Goal: Information Seeking & Learning: Learn about a topic

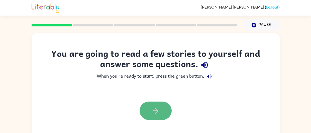
click at [158, 109] on icon "button" at bounding box center [155, 110] width 9 height 9
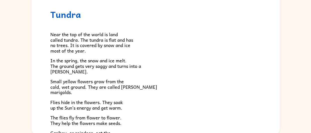
scroll to position [44, 0]
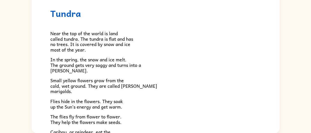
click at [111, 83] on span "Small yellow flowers grow from the cold, wet ground. They are called [PERSON_NA…" at bounding box center [103, 85] width 107 height 18
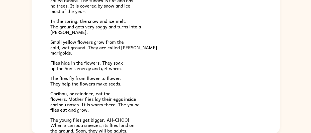
scroll to position [41, 0]
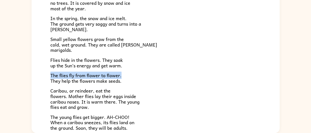
drag, startPoint x: 281, startPoint y: 64, endPoint x: 282, endPoint y: 71, distance: 7.1
click at [282, 71] on div "Tundra Near the top of the world is land called tundra. The tundra is flat and …" at bounding box center [155, 59] width 311 height 145
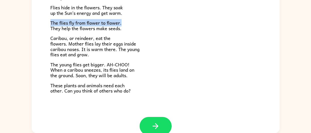
scroll to position [94, 0]
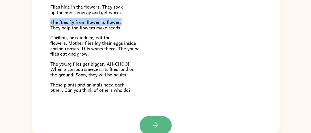
click at [153, 122] on icon "button" at bounding box center [155, 125] width 9 height 9
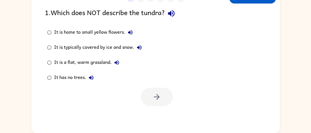
scroll to position [0, 0]
click at [174, 14] on icon "button" at bounding box center [171, 13] width 7 height 7
click at [87, 61] on div "It is a flat, warm grassland." at bounding box center [88, 62] width 68 height 10
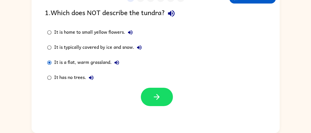
click at [125, 44] on div "It is typically covered by ice and snow." at bounding box center [99, 47] width 90 height 10
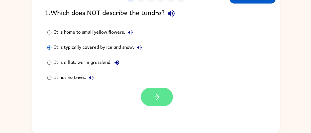
click at [160, 96] on icon "button" at bounding box center [156, 96] width 9 height 9
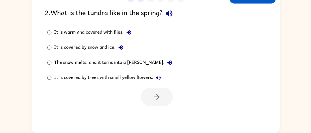
click at [114, 63] on div "The snow melts, and it turns into a [PERSON_NAME]." at bounding box center [114, 62] width 121 height 10
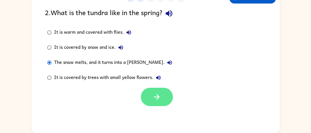
click at [165, 94] on button "button" at bounding box center [157, 96] width 32 height 18
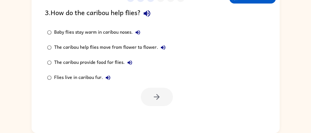
click at [117, 31] on div "Baby flies stay warm in caribou noses." at bounding box center [98, 32] width 89 height 10
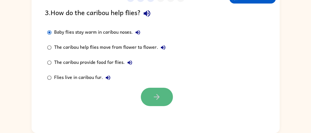
click at [151, 92] on button "button" at bounding box center [157, 96] width 32 height 18
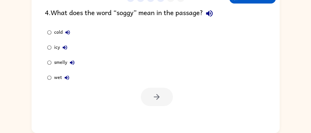
click at [151, 92] on div at bounding box center [157, 96] width 32 height 18
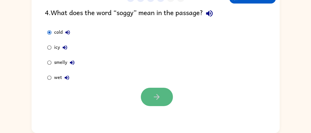
click at [158, 96] on icon "button" at bounding box center [156, 96] width 9 height 9
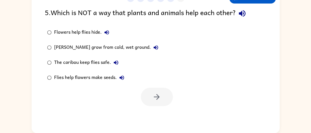
click at [93, 30] on div "Flowers help flies hide." at bounding box center [83, 32] width 58 height 10
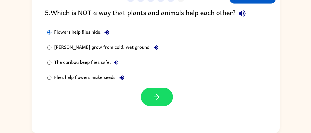
click at [244, 11] on icon "button" at bounding box center [242, 13] width 9 height 9
click at [142, 53] on label "[PERSON_NAME] grow from cold, wet ground." at bounding box center [102, 47] width 121 height 15
click at [154, 47] on icon "button" at bounding box center [156, 47] width 6 height 6
click at [115, 62] on icon "button" at bounding box center [116, 62] width 5 height 5
click at [123, 76] on icon "button" at bounding box center [122, 77] width 6 height 6
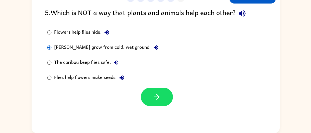
click at [120, 75] on icon "button" at bounding box center [122, 77] width 6 height 6
click at [242, 12] on icon "button" at bounding box center [242, 13] width 7 height 7
click at [109, 76] on div "Flies help flowers make seeds." at bounding box center [90, 77] width 73 height 10
click at [244, 11] on icon "button" at bounding box center [242, 13] width 9 height 9
click at [95, 32] on div "Flowers help flies hide." at bounding box center [83, 32] width 58 height 10
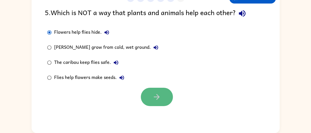
click at [163, 94] on button "button" at bounding box center [157, 96] width 32 height 18
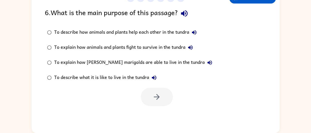
click at [186, 11] on icon "button" at bounding box center [184, 13] width 9 height 9
click at [194, 32] on icon "button" at bounding box center [194, 32] width 5 height 5
click at [193, 45] on icon "button" at bounding box center [190, 47] width 6 height 6
click at [207, 61] on icon "button" at bounding box center [210, 62] width 6 height 6
click at [192, 46] on icon "button" at bounding box center [190, 47] width 6 height 6
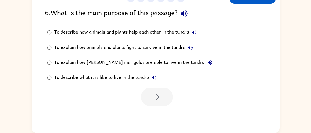
click at [193, 46] on icon "button" at bounding box center [190, 47] width 5 height 5
click at [156, 77] on icon "button" at bounding box center [154, 77] width 5 height 5
click at [194, 33] on icon "button" at bounding box center [194, 32] width 6 height 6
click at [123, 78] on div "To describe what it is like to live in the tundra" at bounding box center [106, 77] width 105 height 10
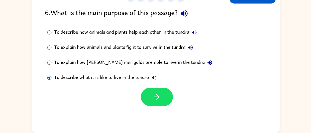
click at [130, 31] on div "To describe how animals and plants help each other in the tundra" at bounding box center [126, 32] width 145 height 10
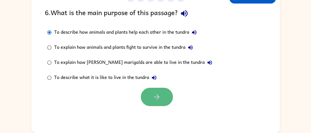
click at [161, 93] on icon "button" at bounding box center [156, 96] width 9 height 9
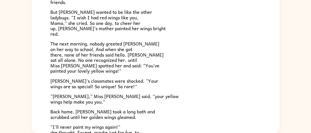
scroll to position [88, 0]
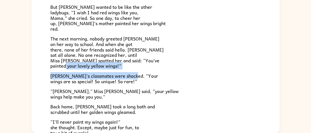
drag, startPoint x: 280, startPoint y: 65, endPoint x: 282, endPoint y: 75, distance: 10.2
click at [282, 75] on div "[PERSON_NAME] [PERSON_NAME] the ladybug was a special bug. Unlike all her frien…" at bounding box center [155, 59] width 311 height 145
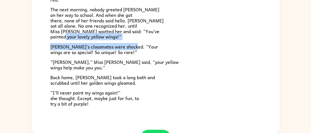
scroll to position [119, 0]
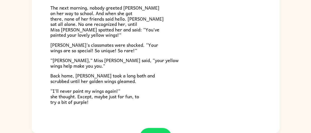
click at [243, 83] on p "Back home, [PERSON_NAME] took a long bath and scrubbed until her golden wings g…" at bounding box center [155, 78] width 211 height 11
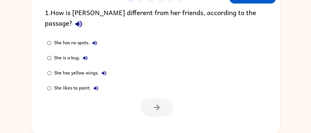
scroll to position [0, 0]
click at [82, 21] on icon "button" at bounding box center [78, 24] width 7 height 7
click at [76, 68] on div "She has yellow wings." at bounding box center [81, 73] width 55 height 10
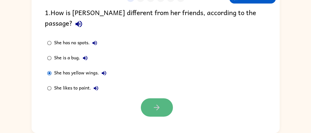
click at [162, 98] on button "button" at bounding box center [157, 107] width 32 height 18
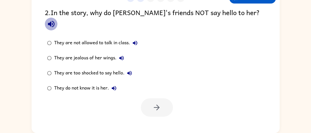
click at [54, 21] on icon "button" at bounding box center [51, 24] width 7 height 7
click at [91, 83] on div "They do not know it is her." at bounding box center [86, 88] width 65 height 10
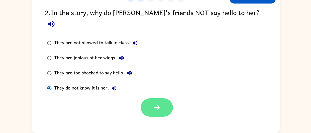
click at [165, 98] on button "button" at bounding box center [157, 107] width 32 height 18
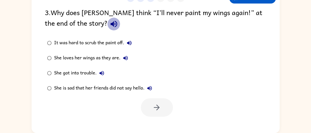
click at [111, 23] on icon "button" at bounding box center [114, 24] width 7 height 7
click at [105, 86] on div "She is sad that her friends did not say hello." at bounding box center [104, 88] width 101 height 10
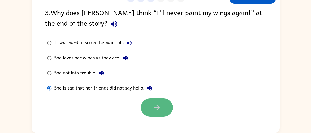
click at [160, 104] on icon "button" at bounding box center [156, 107] width 9 height 9
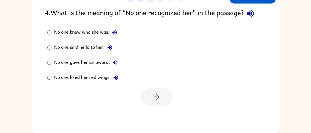
click at [250, 12] on icon "button" at bounding box center [250, 13] width 7 height 7
click at [115, 31] on icon "button" at bounding box center [115, 32] width 6 height 6
click at [108, 47] on icon "button" at bounding box center [110, 47] width 5 height 5
click at [114, 63] on icon "button" at bounding box center [115, 62] width 5 height 5
click at [115, 75] on icon "button" at bounding box center [116, 77] width 6 height 6
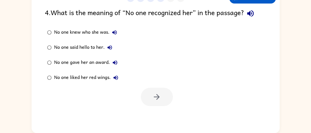
click at [253, 14] on icon "button" at bounding box center [250, 13] width 7 height 7
click at [71, 32] on div "No one knew who she was." at bounding box center [86, 32] width 65 height 10
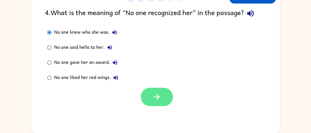
click at [156, 98] on icon "button" at bounding box center [156, 96] width 9 height 9
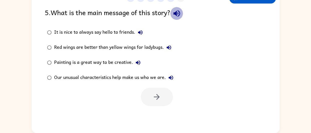
click at [180, 13] on icon "button" at bounding box center [176, 13] width 7 height 7
click at [142, 36] on button "It is nice to always say hello to friends." at bounding box center [140, 32] width 10 height 10
click at [170, 48] on icon "button" at bounding box center [169, 47] width 6 height 6
click at [139, 62] on icon "button" at bounding box center [138, 62] width 6 height 6
click at [170, 77] on icon "button" at bounding box center [171, 77] width 5 height 5
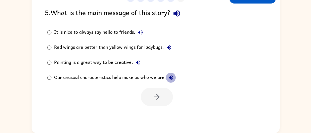
click at [169, 76] on icon "button" at bounding box center [171, 77] width 6 height 6
click at [128, 75] on div "Our unusual characteristics help make us who we are." at bounding box center [115, 77] width 122 height 10
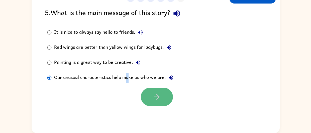
click at [158, 97] on icon "button" at bounding box center [157, 97] width 6 height 6
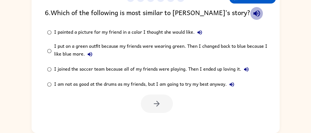
click at [253, 13] on icon "button" at bounding box center [256, 13] width 7 height 7
click at [201, 31] on icon "button" at bounding box center [200, 32] width 6 height 6
click at [90, 53] on icon "button" at bounding box center [90, 54] width 6 height 6
click at [234, 83] on icon "button" at bounding box center [232, 84] width 5 height 5
click at [247, 68] on icon "button" at bounding box center [246, 69] width 6 height 6
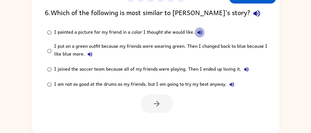
click at [199, 33] on icon "button" at bounding box center [200, 32] width 5 height 5
click at [180, 31] on div "I painted a picture for my friend in a color I thought she would like." at bounding box center [129, 32] width 151 height 10
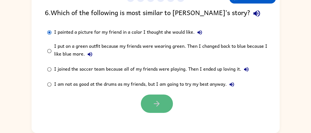
click at [157, 104] on icon "button" at bounding box center [156, 103] width 9 height 9
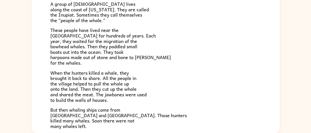
scroll to position [30, 0]
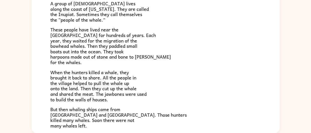
click at [128, 71] on span "When the hunters killed a whale, they brought it back to shore. All the people …" at bounding box center [98, 85] width 96 height 34
click at [130, 71] on p "When the hunters killed a whale, they brought it back to shore. All the people …" at bounding box center [155, 85] width 211 height 33
click at [129, 72] on p "When the hunters killed a whale, they brought it back to shore. All the people …" at bounding box center [155, 85] width 211 height 33
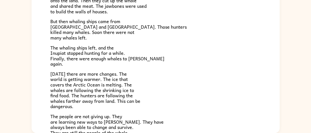
scroll to position [120, 0]
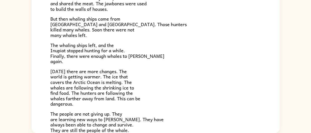
click at [64, 56] on span "The whaling ships left, and the Inupiat stopped hunting for a while. Finally, t…" at bounding box center [107, 53] width 114 height 24
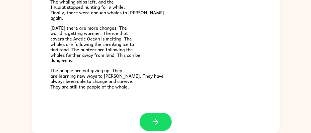
scroll to position [169, 0]
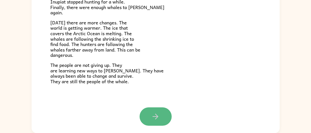
click at [157, 117] on icon "button" at bounding box center [155, 116] width 9 height 9
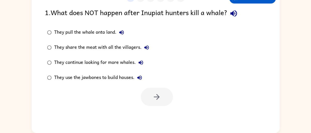
scroll to position [0, 0]
click at [236, 13] on icon "button" at bounding box center [233, 13] width 7 height 7
click at [119, 31] on icon "button" at bounding box center [122, 32] width 6 height 6
click at [145, 45] on icon "button" at bounding box center [147, 47] width 6 height 6
click at [141, 60] on icon "button" at bounding box center [141, 62] width 6 height 6
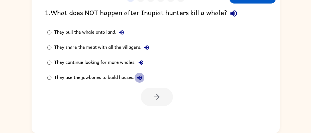
click at [141, 79] on icon "button" at bounding box center [139, 77] width 5 height 5
click at [100, 30] on div "They pull the whale onto land." at bounding box center [90, 32] width 72 height 10
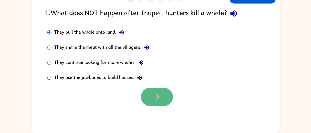
click at [157, 90] on button "button" at bounding box center [157, 96] width 32 height 18
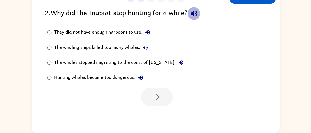
click at [193, 12] on icon "button" at bounding box center [194, 13] width 9 height 9
click at [148, 32] on icon "button" at bounding box center [147, 32] width 5 height 5
click at [145, 49] on icon "button" at bounding box center [145, 47] width 5 height 5
click at [178, 62] on icon "button" at bounding box center [181, 62] width 6 height 6
click at [137, 37] on div "They did not have enough harpoons to use." at bounding box center [103, 32] width 99 height 10
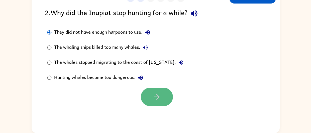
click at [162, 91] on button "button" at bounding box center [157, 96] width 32 height 18
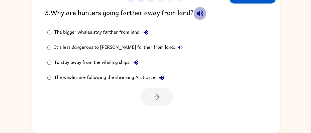
click at [203, 15] on icon "button" at bounding box center [200, 13] width 7 height 7
click at [148, 30] on icon "button" at bounding box center [146, 32] width 6 height 6
click at [177, 49] on icon "button" at bounding box center [180, 47] width 6 height 6
click at [138, 60] on icon "button" at bounding box center [136, 62] width 6 height 6
click at [161, 75] on icon "button" at bounding box center [162, 77] width 6 height 6
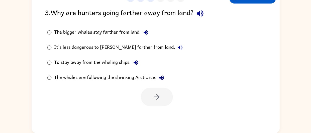
click at [130, 32] on div "The bigger whales stay farther from land." at bounding box center [102, 32] width 97 height 10
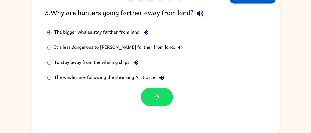
click at [124, 64] on div "To stay away from the whaling ships." at bounding box center [97, 62] width 87 height 10
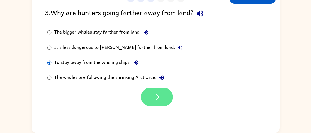
click at [153, 97] on icon "button" at bounding box center [156, 96] width 9 height 9
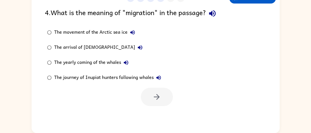
click at [211, 15] on icon "button" at bounding box center [212, 13] width 9 height 9
click at [127, 61] on icon "button" at bounding box center [126, 62] width 5 height 5
click at [156, 76] on icon "button" at bounding box center [159, 77] width 6 height 6
click at [106, 45] on div "The arrival of [DEMOGRAPHIC_DATA]" at bounding box center [99, 47] width 91 height 10
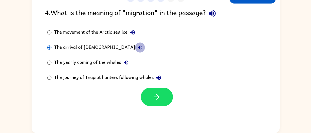
click at [138, 47] on icon "button" at bounding box center [140, 47] width 5 height 5
click at [133, 31] on icon "button" at bounding box center [133, 32] width 6 height 6
click at [140, 77] on div "The journey of Inupiat hunters following whales" at bounding box center [109, 77] width 110 height 10
click at [115, 32] on div "The movement of the Arctic sea ice" at bounding box center [95, 32] width 83 height 10
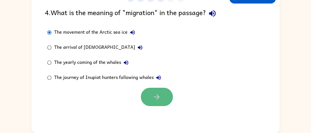
click at [163, 99] on button "button" at bounding box center [157, 96] width 32 height 18
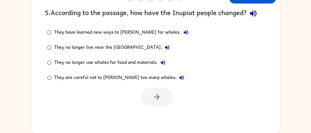
click at [254, 12] on icon "button" at bounding box center [253, 13] width 7 height 7
click at [256, 13] on icon "button" at bounding box center [253, 13] width 7 height 7
click at [183, 31] on icon "button" at bounding box center [186, 32] width 6 height 6
click at [140, 35] on div "They have learned new ways to [PERSON_NAME] for whales." at bounding box center [122, 32] width 137 height 10
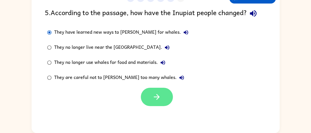
click at [154, 93] on icon "button" at bounding box center [156, 96] width 9 height 9
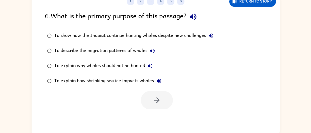
scroll to position [41, 0]
click at [196, 16] on icon "button" at bounding box center [193, 16] width 7 height 7
click at [212, 34] on icon "button" at bounding box center [211, 35] width 5 height 5
click at [153, 53] on button "To describe the migration patterns of whales" at bounding box center [152, 50] width 10 height 10
click at [151, 67] on icon "button" at bounding box center [150, 65] width 6 height 6
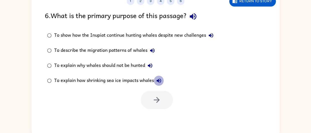
click at [159, 79] on icon "button" at bounding box center [159, 80] width 6 height 6
click at [160, 34] on div "To show how the Inupiat continue hunting whales despite new challenges" at bounding box center [135, 35] width 162 height 10
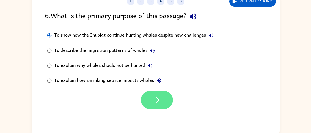
click at [158, 99] on icon "button" at bounding box center [157, 100] width 6 height 6
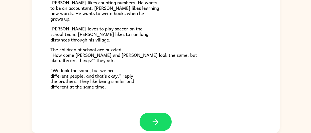
scroll to position [104, 0]
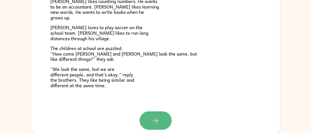
click at [159, 120] on icon "button" at bounding box center [155, 120] width 9 height 9
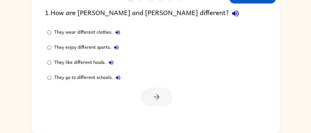
scroll to position [0, 0]
click at [231, 11] on icon "button" at bounding box center [235, 13] width 9 height 9
click at [92, 62] on div "They like different foods." at bounding box center [85, 62] width 62 height 10
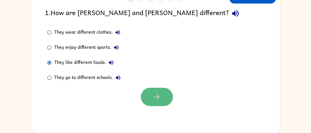
click at [156, 102] on button "button" at bounding box center [157, 96] width 32 height 18
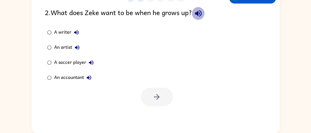
click at [197, 15] on icon "button" at bounding box center [198, 13] width 9 height 9
click at [79, 61] on div "A soccer player" at bounding box center [75, 62] width 42 height 10
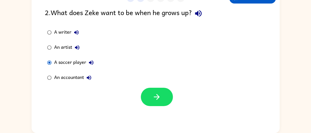
click at [82, 79] on div "An accountant" at bounding box center [74, 77] width 40 height 10
click at [90, 78] on icon "button" at bounding box center [89, 77] width 6 height 6
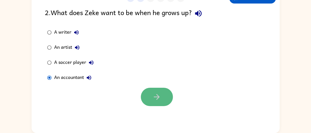
click at [148, 99] on button "button" at bounding box center [157, 96] width 32 height 18
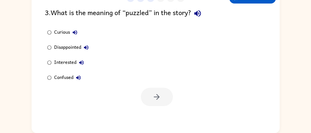
click at [148, 99] on div at bounding box center [157, 96] width 32 height 18
click at [201, 15] on icon "button" at bounding box center [197, 13] width 9 height 9
click at [77, 34] on icon "button" at bounding box center [75, 32] width 6 height 6
click at [85, 46] on icon "button" at bounding box center [86, 47] width 5 height 5
click at [82, 59] on icon "button" at bounding box center [81, 62] width 6 height 6
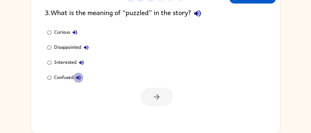
click at [79, 74] on icon "button" at bounding box center [78, 77] width 6 height 6
click at [68, 75] on div "Confused" at bounding box center [68, 77] width 29 height 10
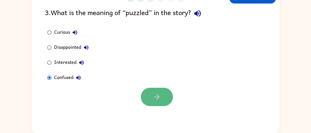
click at [153, 100] on icon "button" at bounding box center [156, 96] width 9 height 9
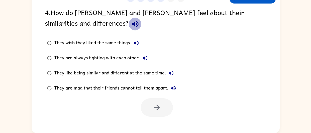
click at [132, 25] on icon "button" at bounding box center [135, 24] width 7 height 7
click at [138, 44] on icon "button" at bounding box center [136, 43] width 5 height 5
click at [145, 59] on icon "button" at bounding box center [145, 58] width 6 height 6
click at [169, 71] on icon "button" at bounding box center [171, 73] width 6 height 6
click at [175, 88] on icon "button" at bounding box center [173, 88] width 5 height 5
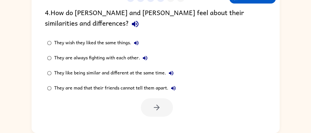
click at [131, 72] on div "They like being similar and different at the same time." at bounding box center [115, 73] width 122 height 10
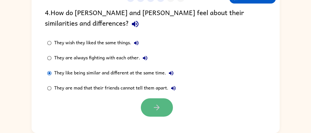
click at [161, 107] on icon "button" at bounding box center [156, 107] width 9 height 9
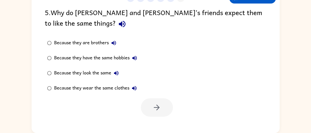
click at [119, 23] on icon "button" at bounding box center [122, 24] width 7 height 7
click at [117, 42] on icon "button" at bounding box center [114, 43] width 6 height 6
click at [137, 59] on icon "button" at bounding box center [135, 58] width 6 height 6
click at [117, 73] on icon "button" at bounding box center [116, 73] width 6 height 6
click at [96, 43] on div "Because they are brothers" at bounding box center [86, 43] width 65 height 10
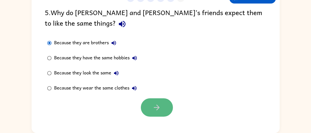
click at [159, 110] on icon "button" at bounding box center [156, 107] width 9 height 9
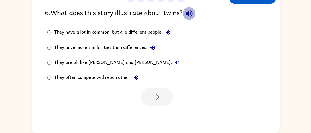
click at [191, 14] on icon "button" at bounding box center [189, 13] width 9 height 9
click at [170, 32] on icon "button" at bounding box center [168, 32] width 6 height 6
click at [146, 60] on div "They have a lot in common, but are different people. They have more similaritie…" at bounding box center [117, 55] width 144 height 60
click at [151, 47] on icon "button" at bounding box center [152, 47] width 5 height 5
click at [122, 67] on label "They are all like [PERSON_NAME] and [PERSON_NAME]." at bounding box center [113, 62] width 143 height 15
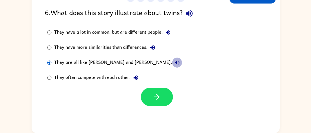
click at [175, 62] on icon "button" at bounding box center [177, 62] width 5 height 5
click at [128, 79] on div "They often compete with each other." at bounding box center [97, 77] width 87 height 10
click at [136, 77] on icon "button" at bounding box center [136, 77] width 6 height 6
click at [126, 33] on div "They have a lot in common, but are different people." at bounding box center [113, 32] width 119 height 10
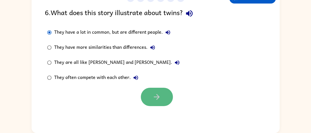
click at [162, 103] on button "button" at bounding box center [157, 96] width 32 height 18
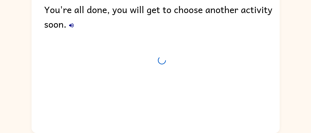
scroll to position [35, 0]
